Goal: Transaction & Acquisition: Purchase product/service

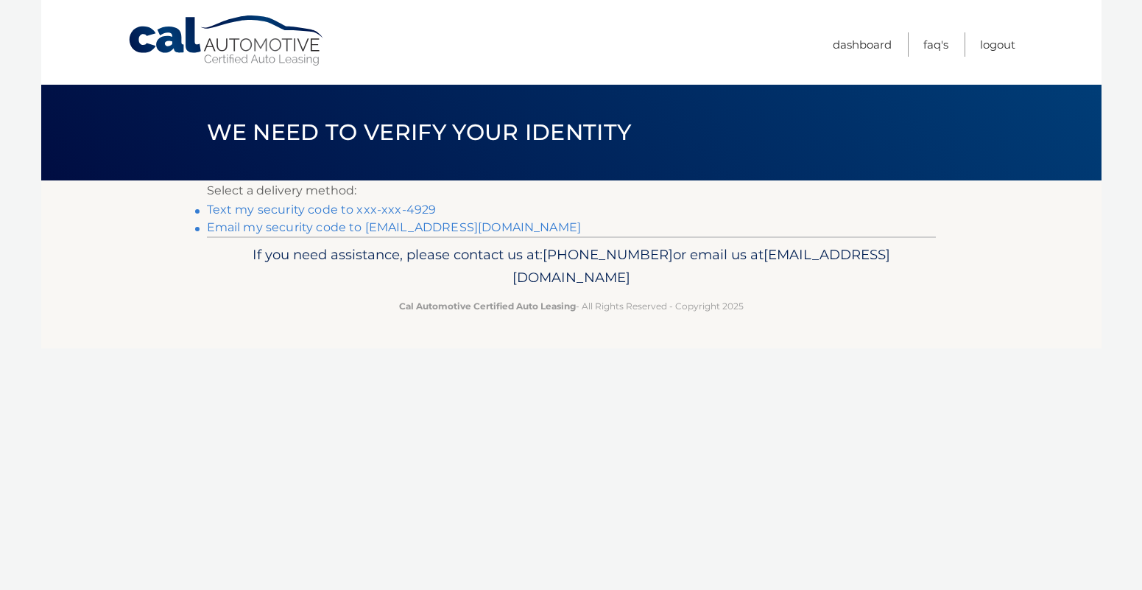
click at [381, 205] on link "Text my security code to xxx-xxx-4929" at bounding box center [322, 209] width 230 height 14
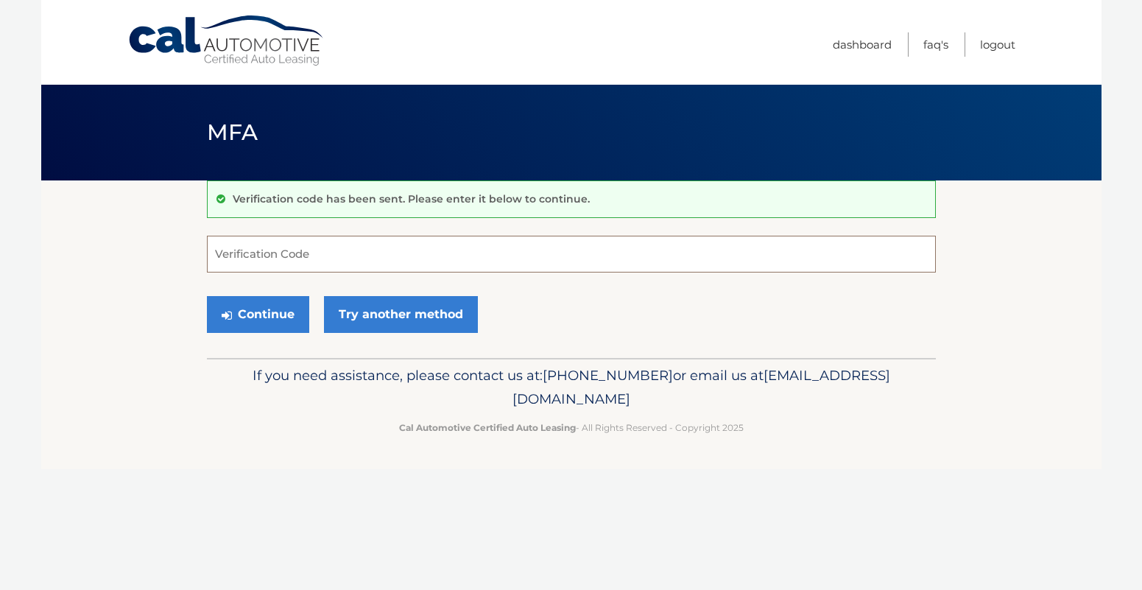
click at [328, 247] on input "Verification Code" at bounding box center [571, 254] width 729 height 37
type input "400727"
click at [207, 296] on button "Continue" at bounding box center [258, 314] width 102 height 37
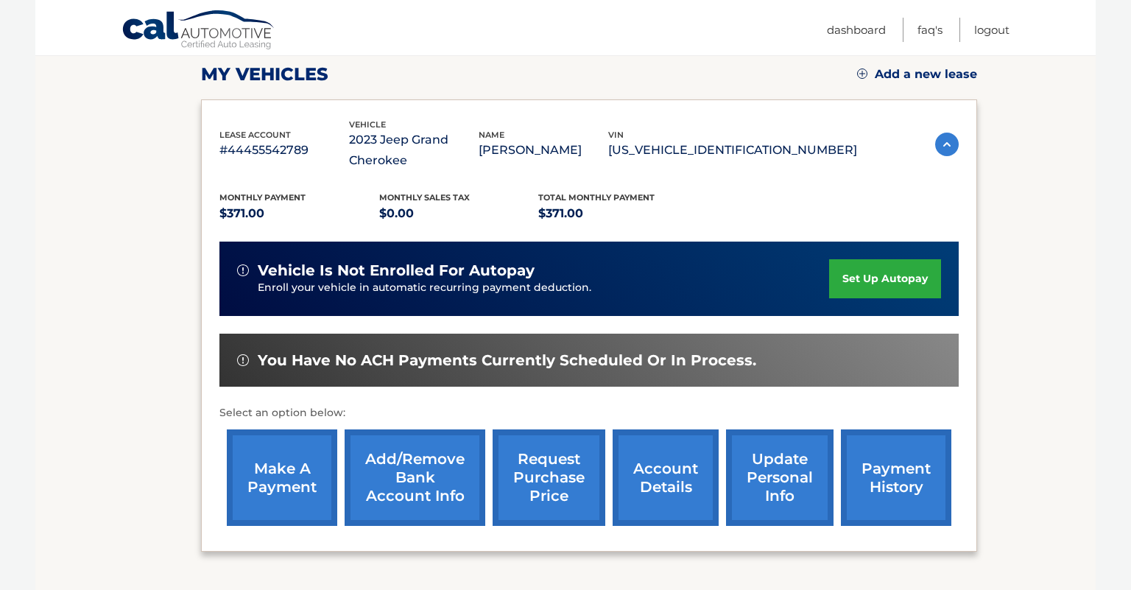
scroll to position [221, 0]
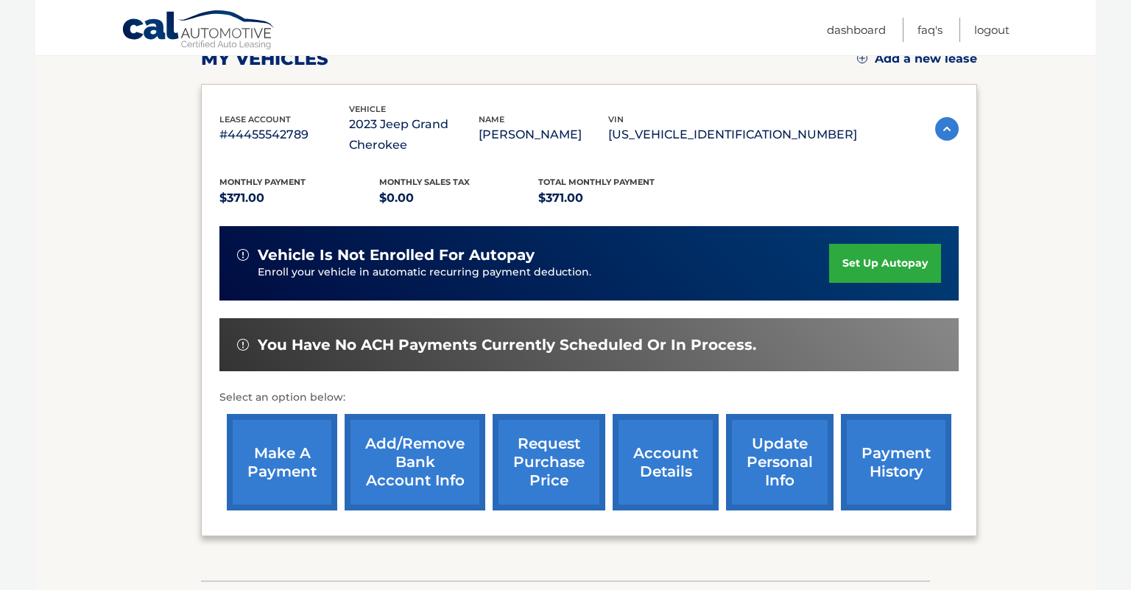
click at [251, 455] on link "make a payment" at bounding box center [282, 462] width 110 height 96
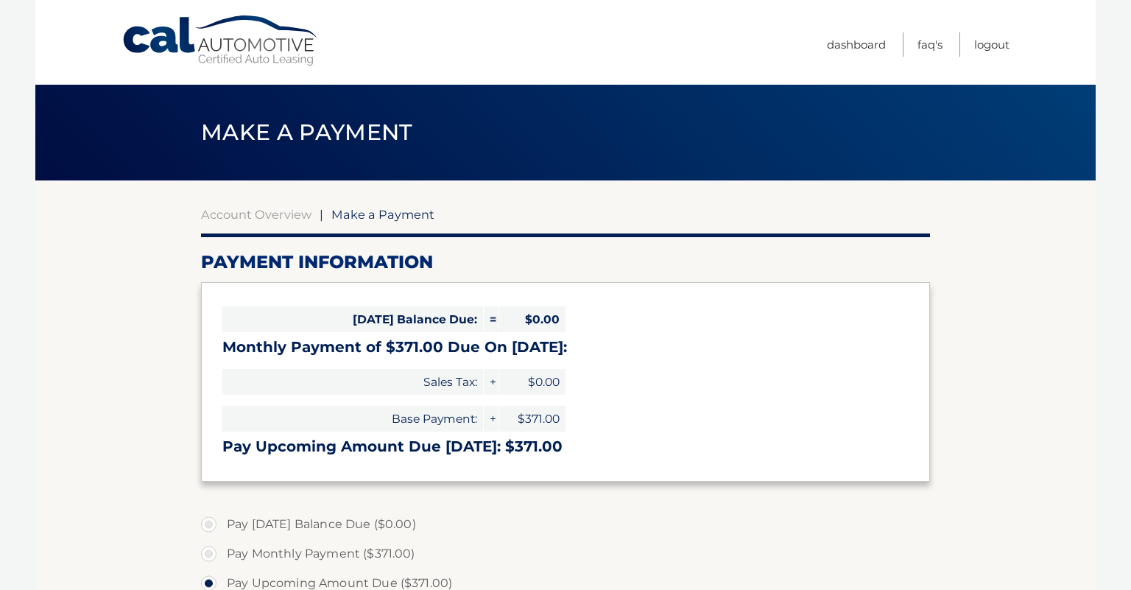
select select "YWQ1MWQ2YjMtZGM2OC00OWRjLTkyYzgtNTg4MTliMDI2NDJi"
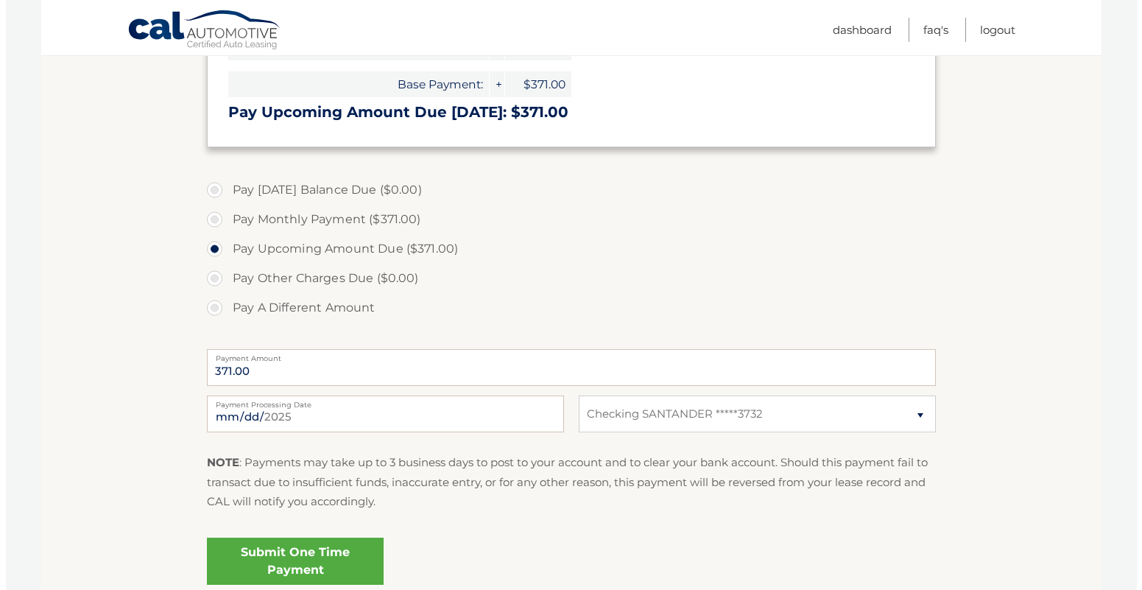
scroll to position [368, 0]
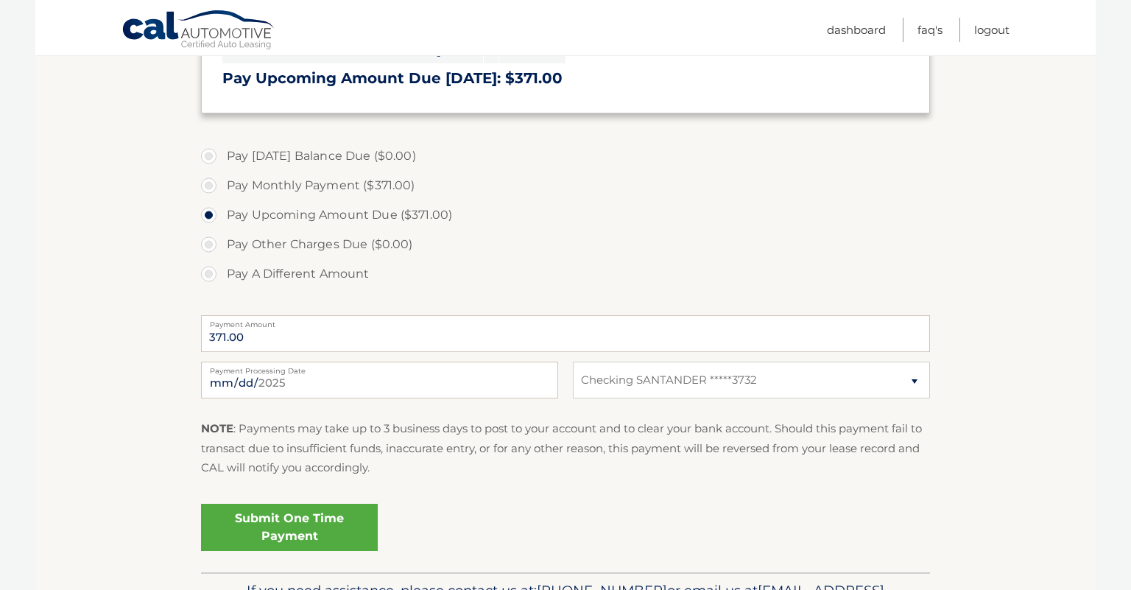
click at [284, 520] on link "Submit One Time Payment" at bounding box center [289, 526] width 177 height 47
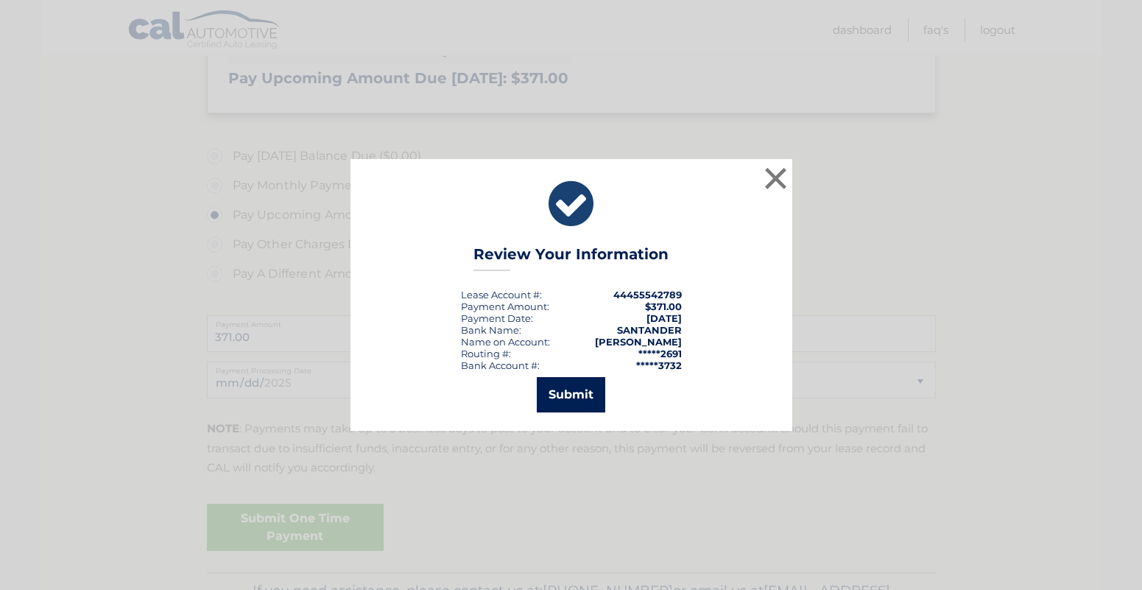
click at [542, 410] on button "Submit" at bounding box center [571, 394] width 68 height 35
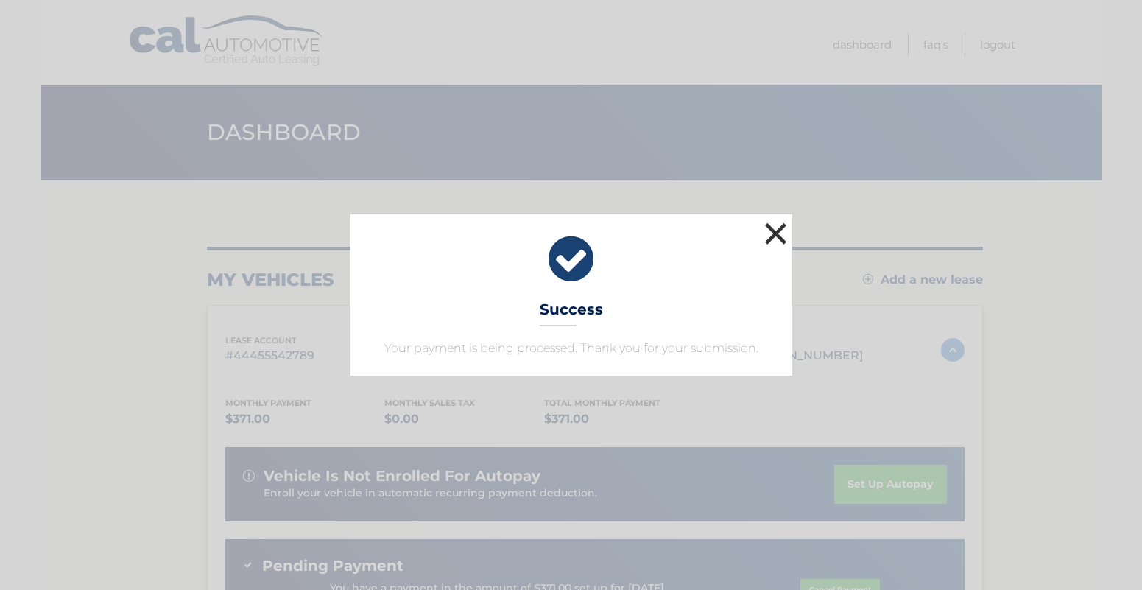
click at [774, 241] on button "×" at bounding box center [775, 233] width 29 height 29
